Goal: Check status: Check status

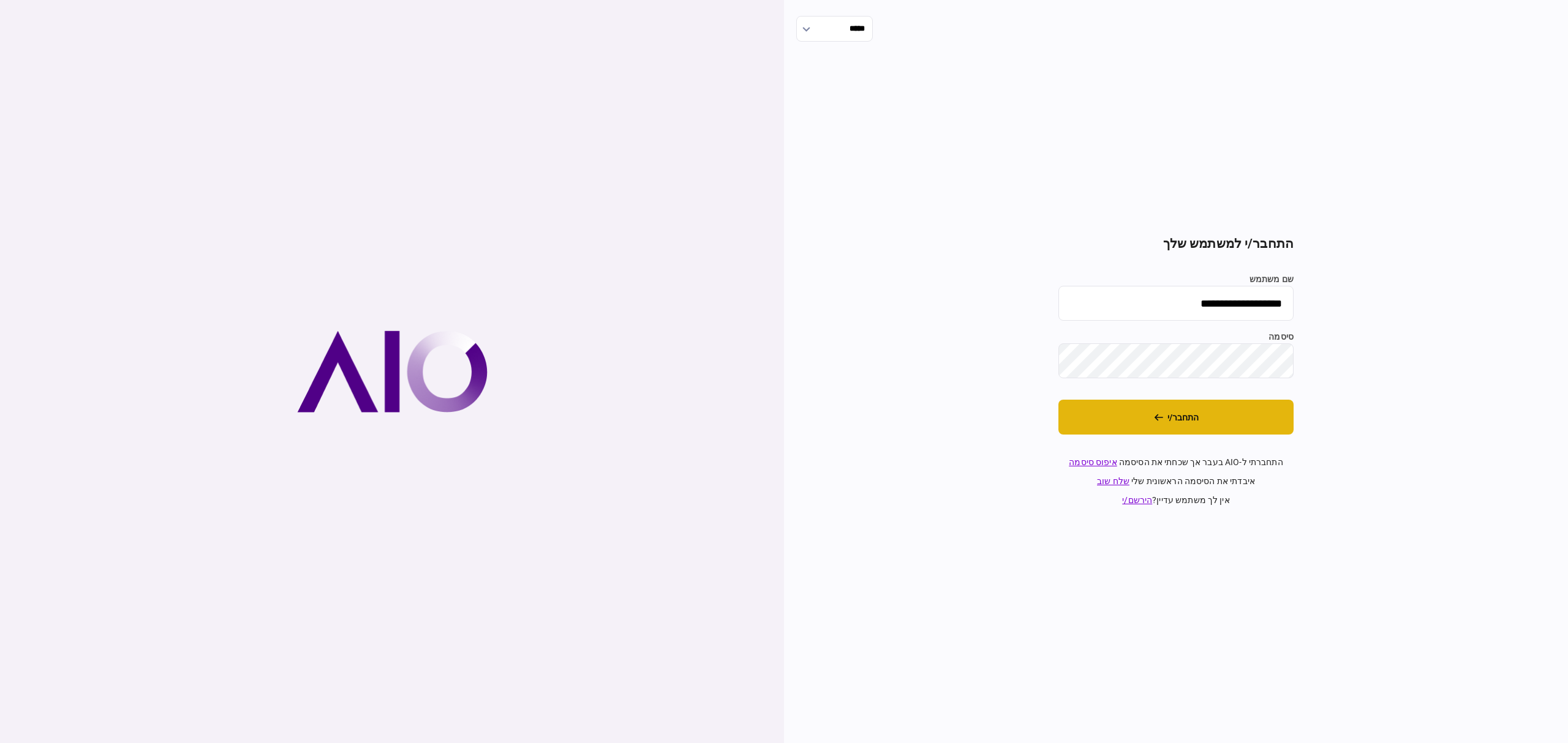
click at [1206, 420] on button "התחבר/י" at bounding box center [1176, 417] width 235 height 35
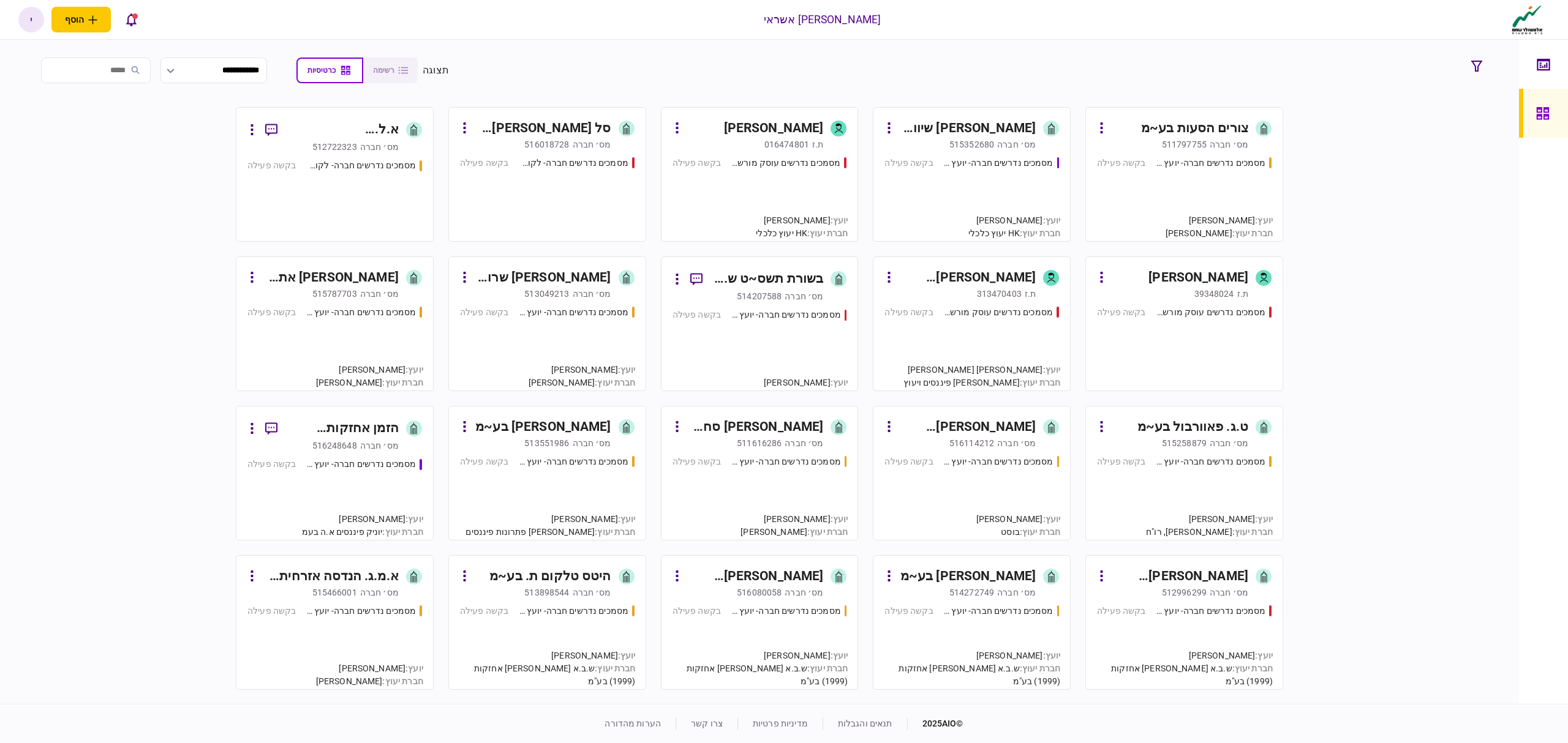
click at [1004, 194] on div "מסמכים נדרשים חברה- יועץ - תהליך חברה בקשה פעילה" at bounding box center [972, 194] width 174 height 74
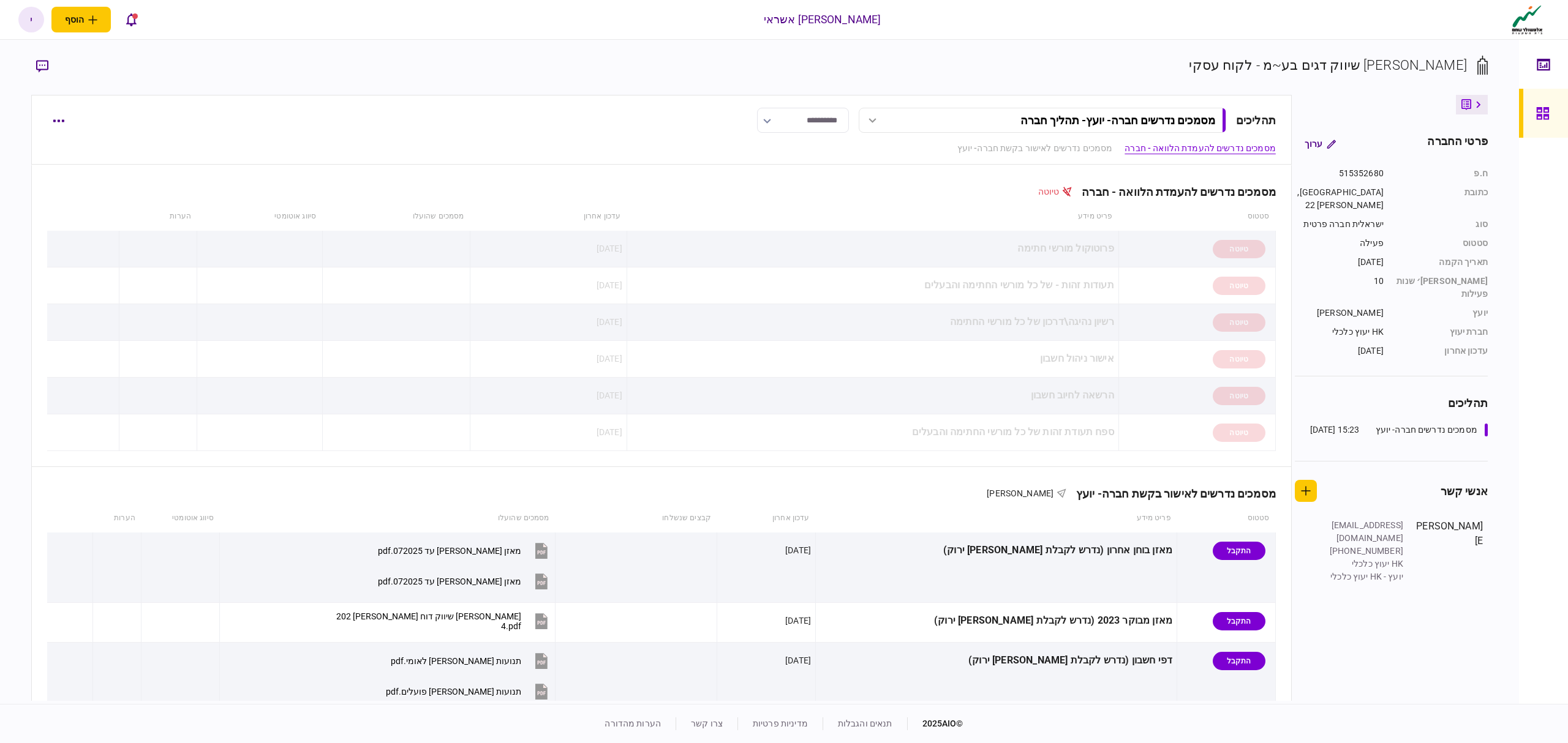
click at [1541, 108] on icon at bounding box center [1543, 114] width 14 height 14
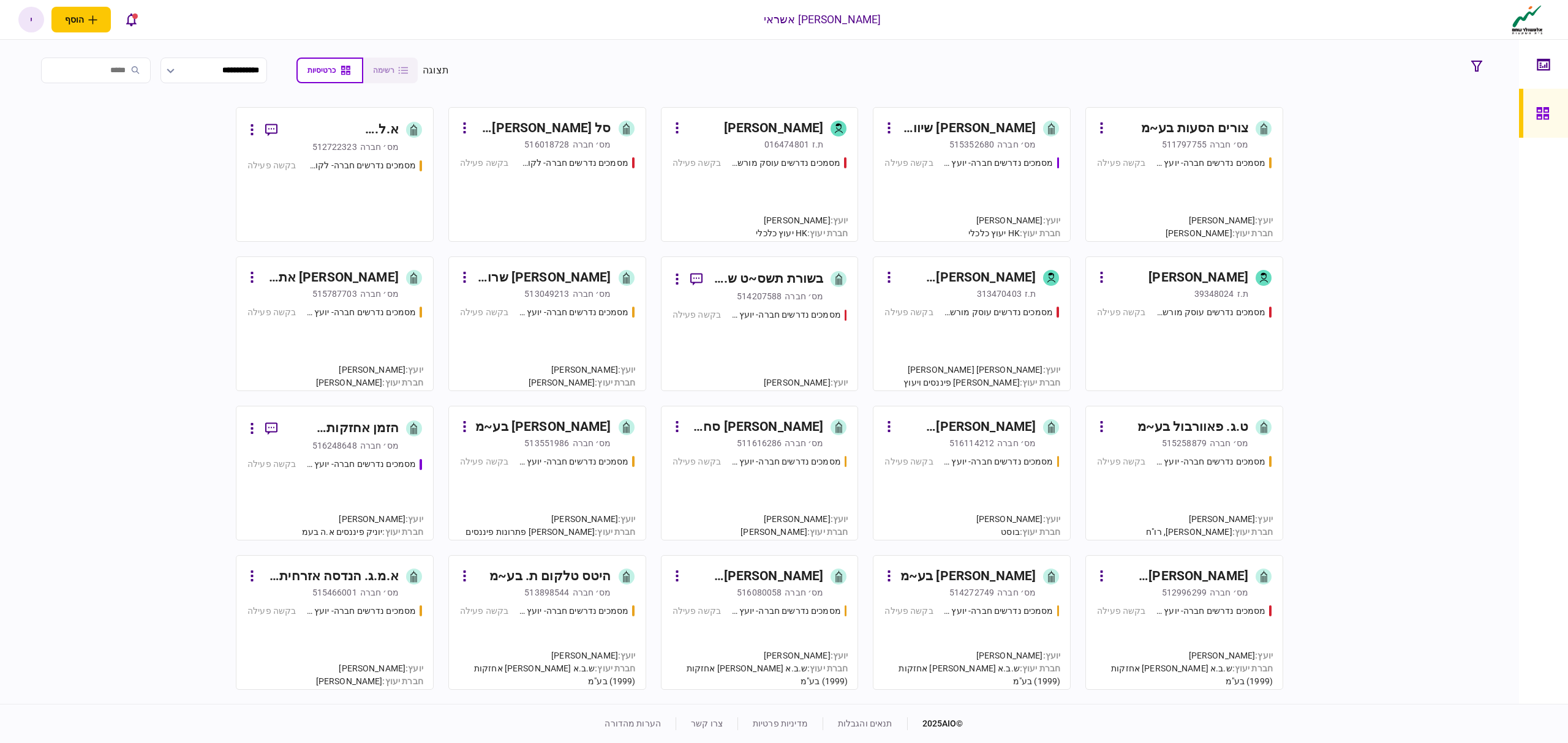
scroll to position [163, 0]
